Goal: Information Seeking & Learning: Learn about a topic

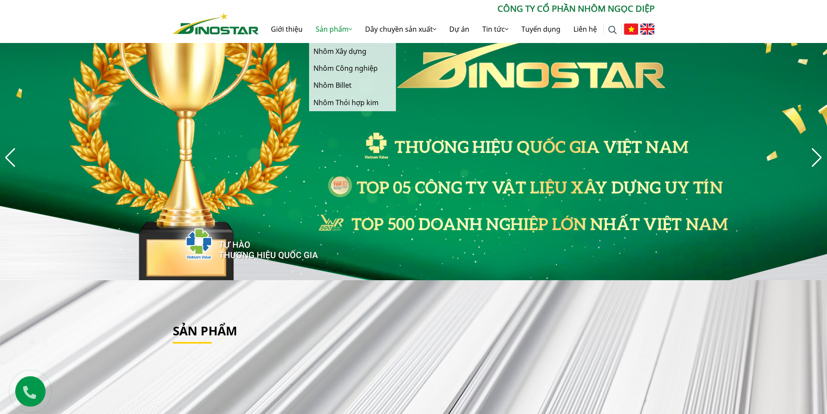
click at [359, 27] on link "Sản phẩm" at bounding box center [334, 29] width 50 height 28
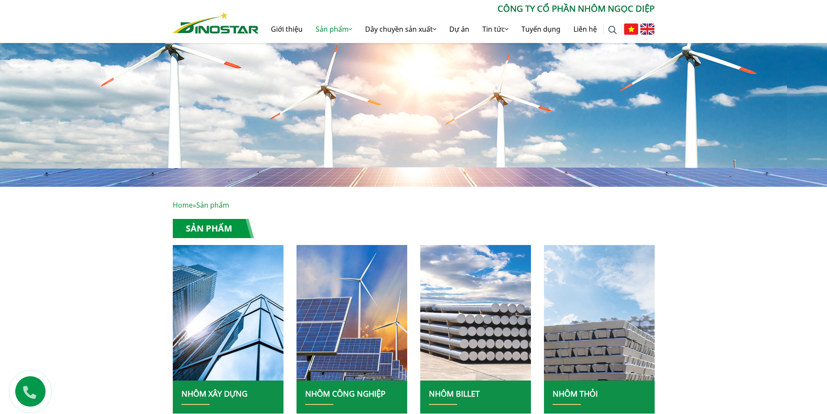
scroll to position [224, 0]
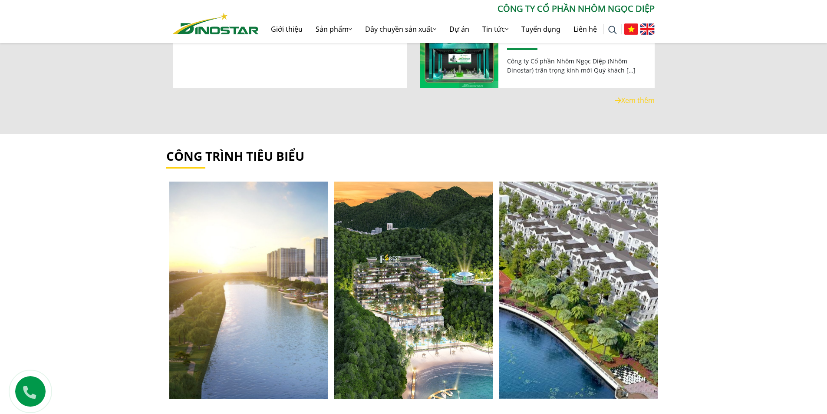
scroll to position [912, 0]
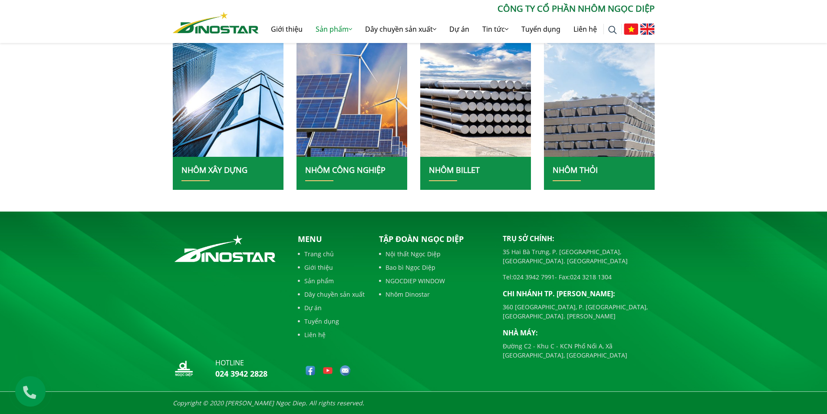
click at [325, 279] on link "Sản phẩm" at bounding box center [331, 280] width 67 height 9
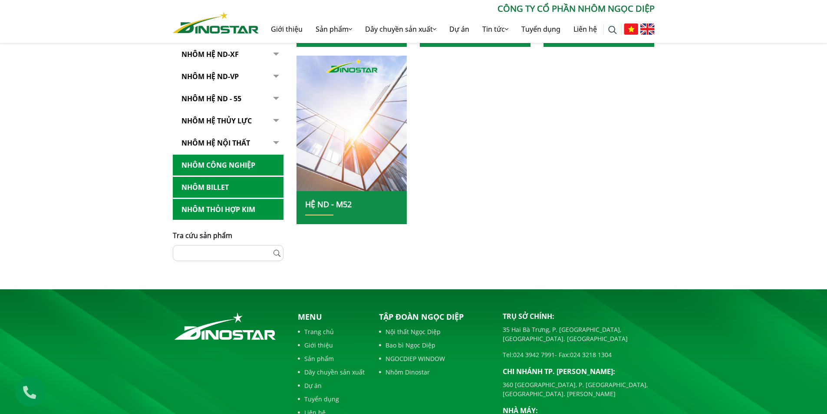
scroll to position [622, 0]
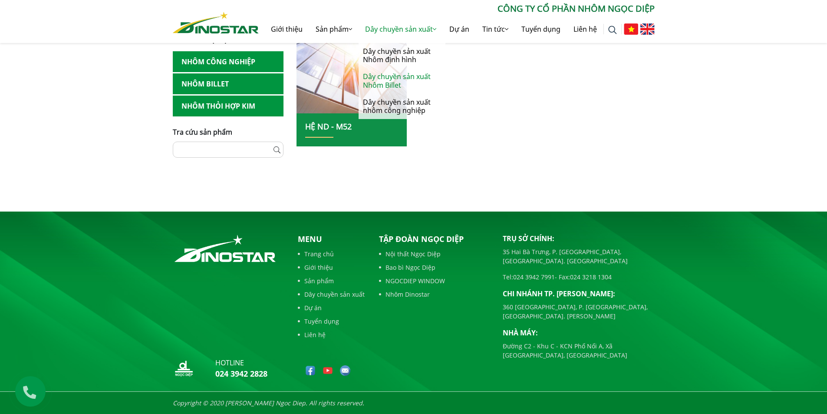
click at [388, 79] on link "Dây chuyền sản xuất Nhôm Billet" at bounding box center [402, 80] width 87 height 25
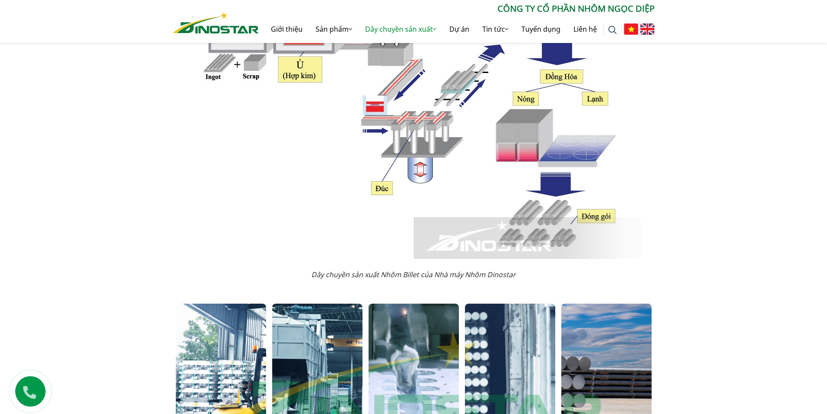
scroll to position [738, 0]
